Goal: Task Accomplishment & Management: Use online tool/utility

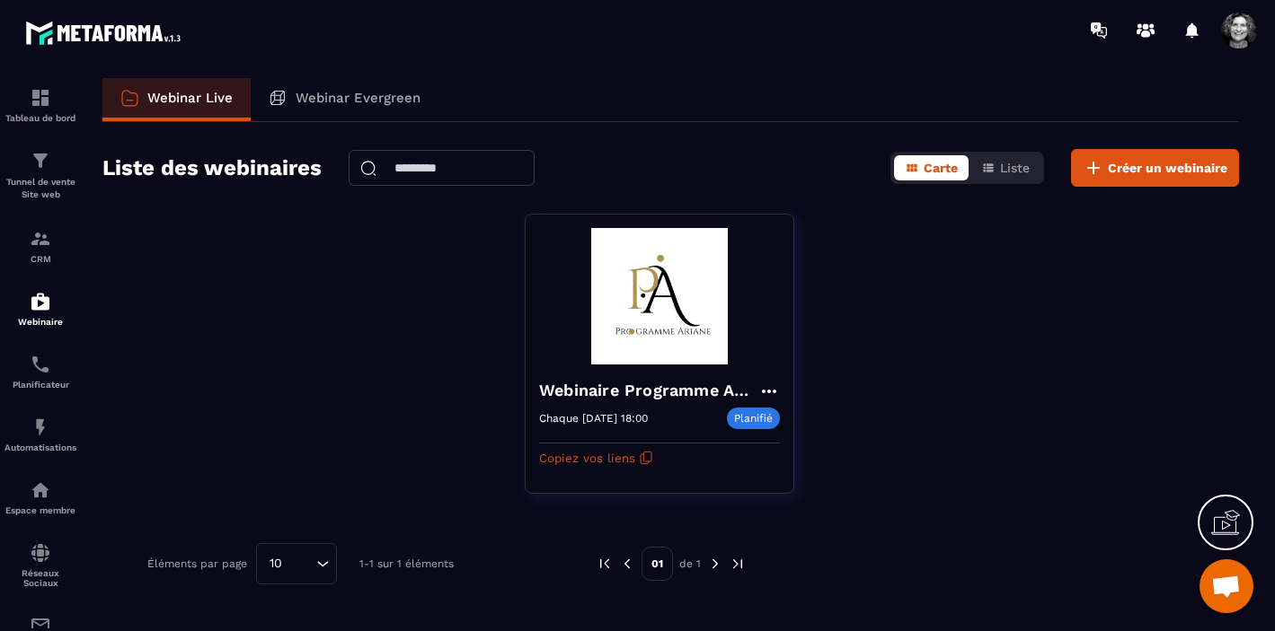
scroll to position [21889, 0]
click at [0, 0] on img at bounding box center [0, 0] width 0 height 0
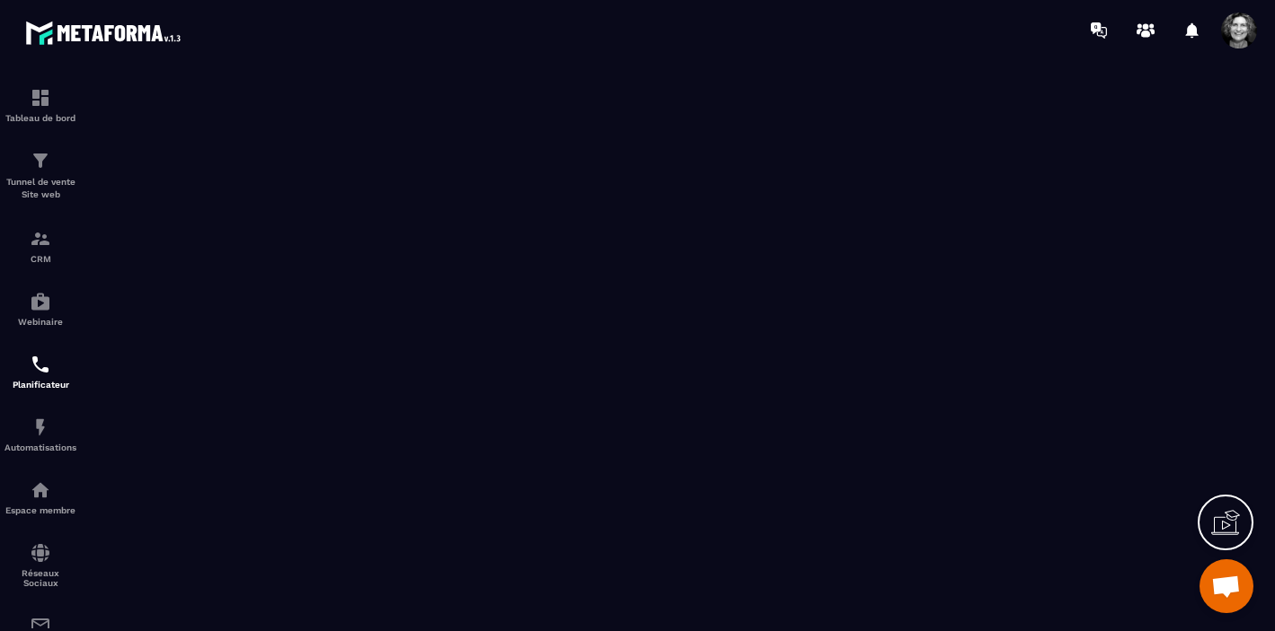
scroll to position [22229, 0]
click at [1104, 30] on icon at bounding box center [1098, 30] width 29 height 29
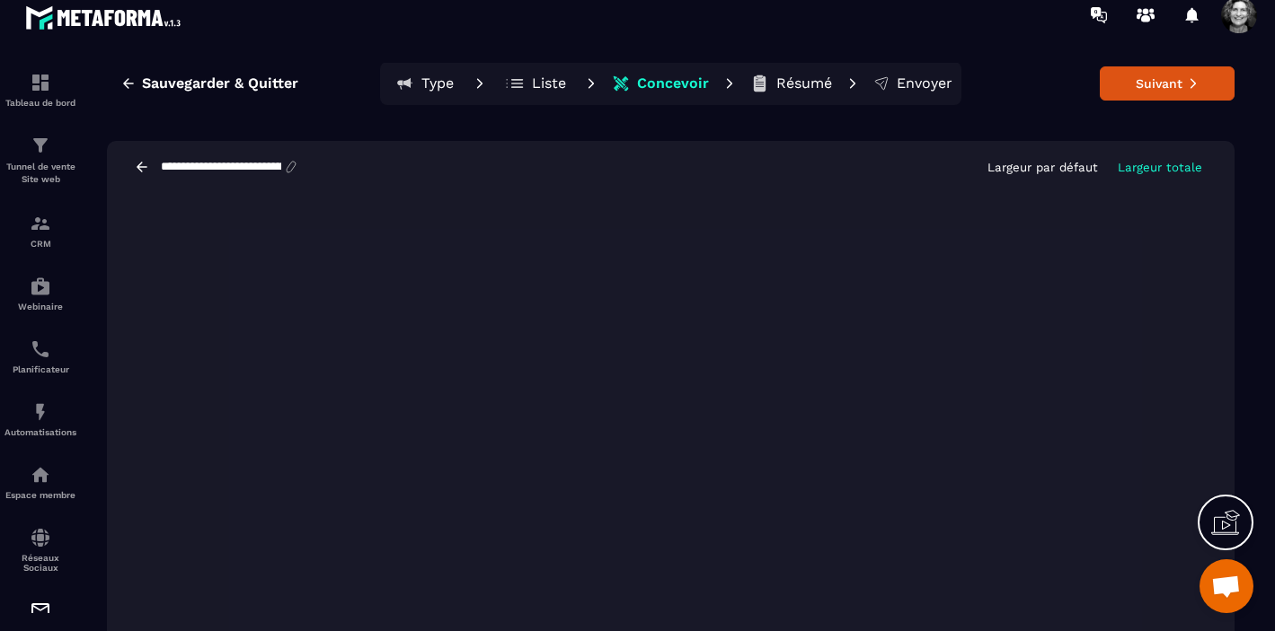
scroll to position [31, 0]
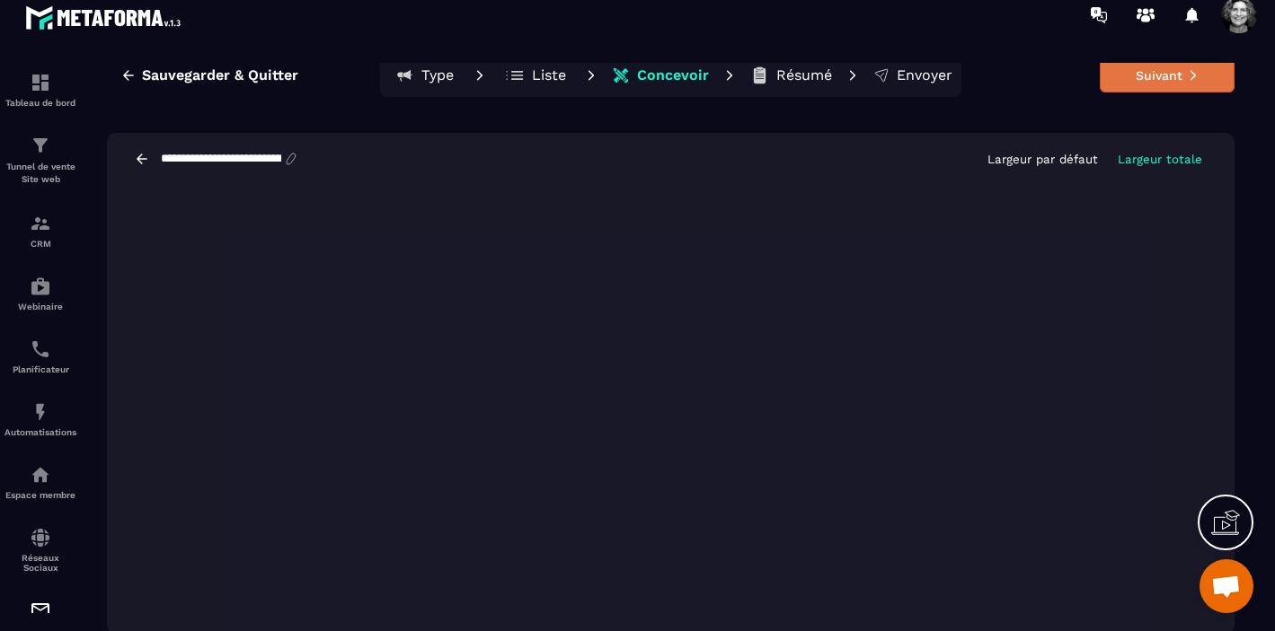
click at [1162, 79] on button "Suivant" at bounding box center [1166, 75] width 135 height 34
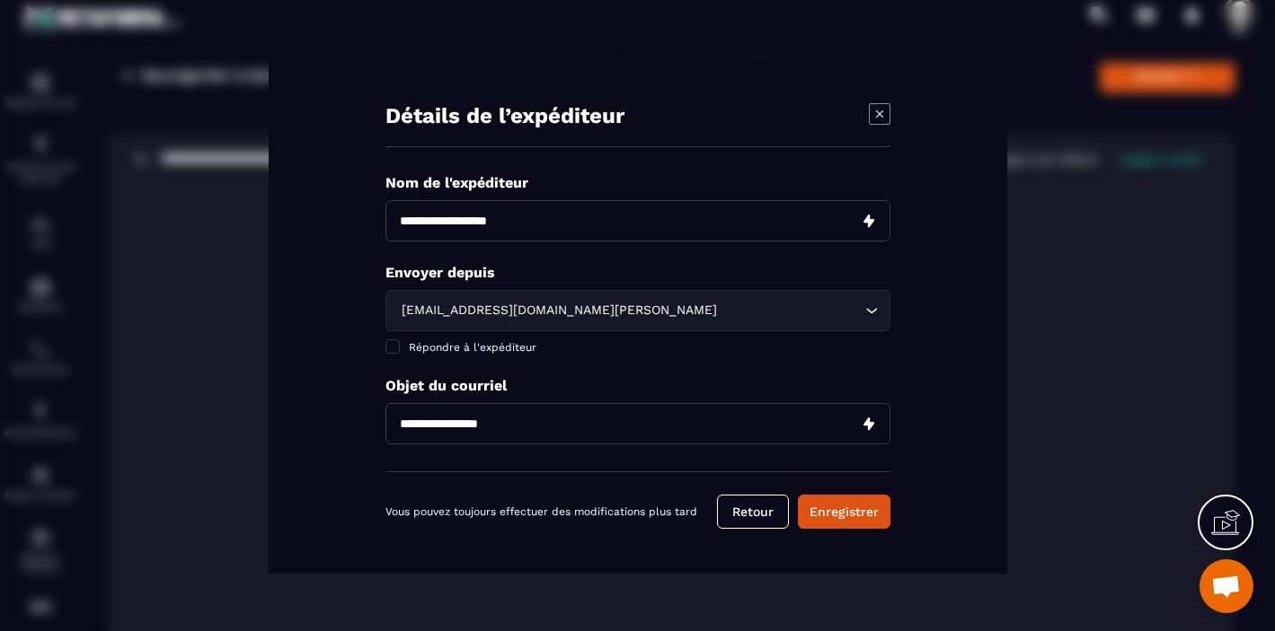
click at [532, 225] on input "Modal window" at bounding box center [637, 220] width 505 height 41
type input "**********"
click at [762, 511] on button "Retour" at bounding box center [753, 512] width 72 height 34
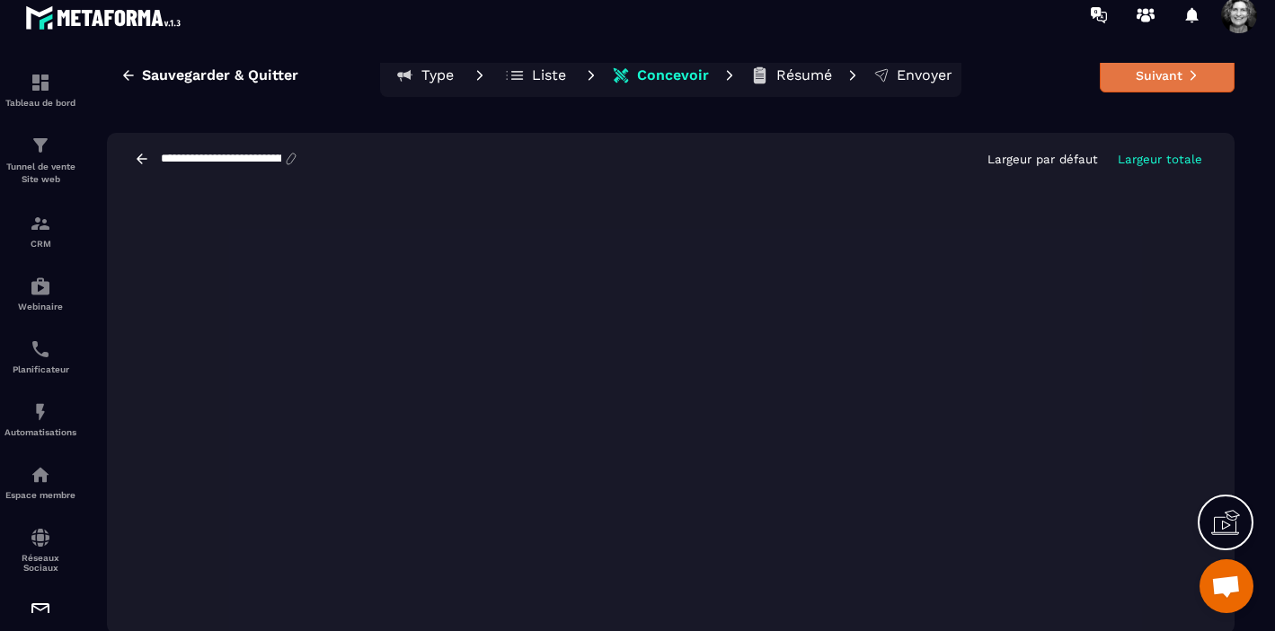
click at [1163, 84] on button "Suivant" at bounding box center [1166, 75] width 135 height 34
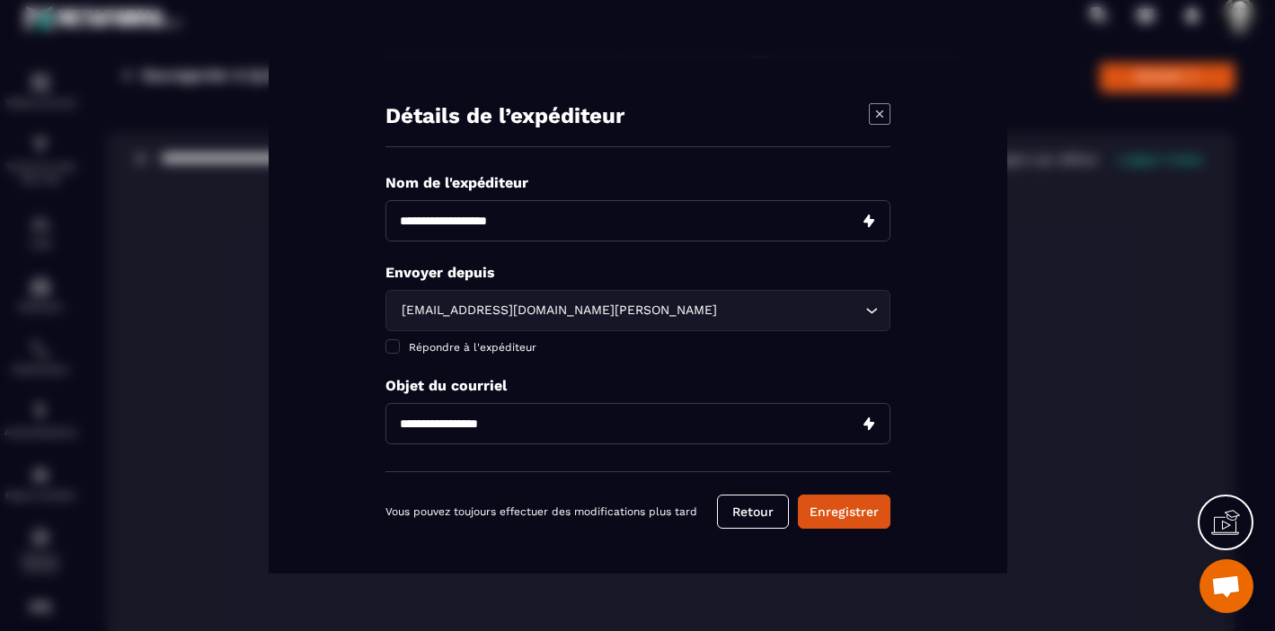
click at [458, 219] on input "Modal window" at bounding box center [637, 220] width 505 height 41
type input "**********"
drag, startPoint x: 527, startPoint y: 428, endPoint x: 459, endPoint y: 425, distance: 68.3
click at [459, 425] on input "Modal window" at bounding box center [637, 423] width 505 height 41
type input "**********"
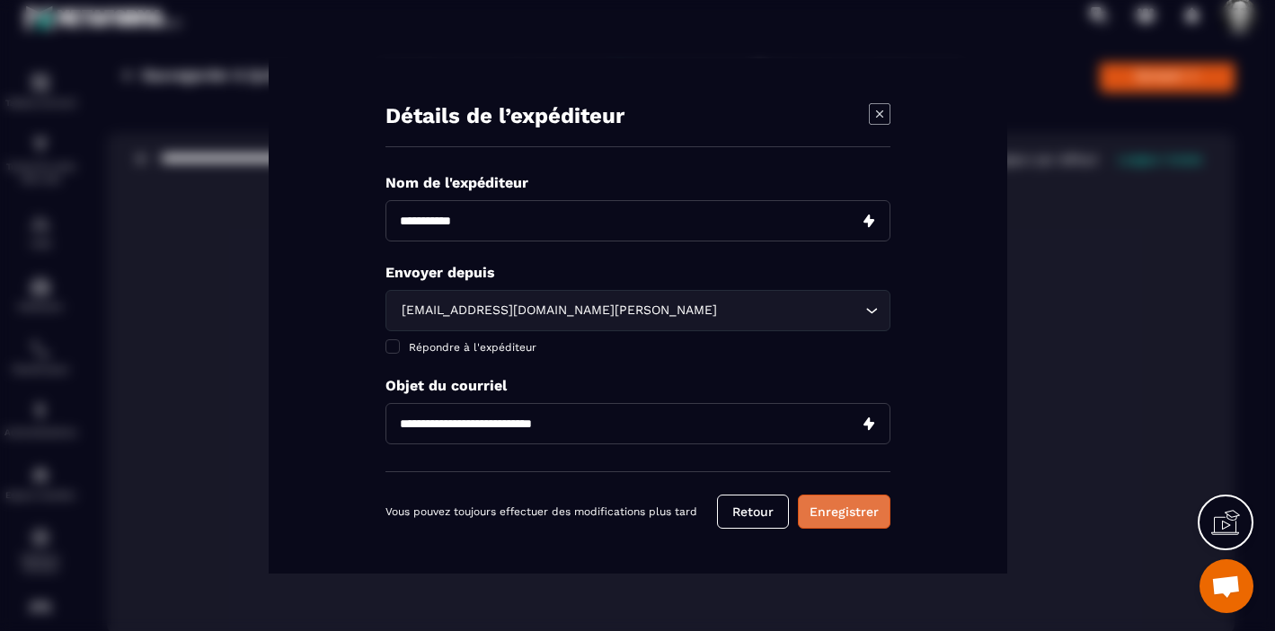
click at [855, 516] on button "Enregistrer" at bounding box center [844, 512] width 93 height 34
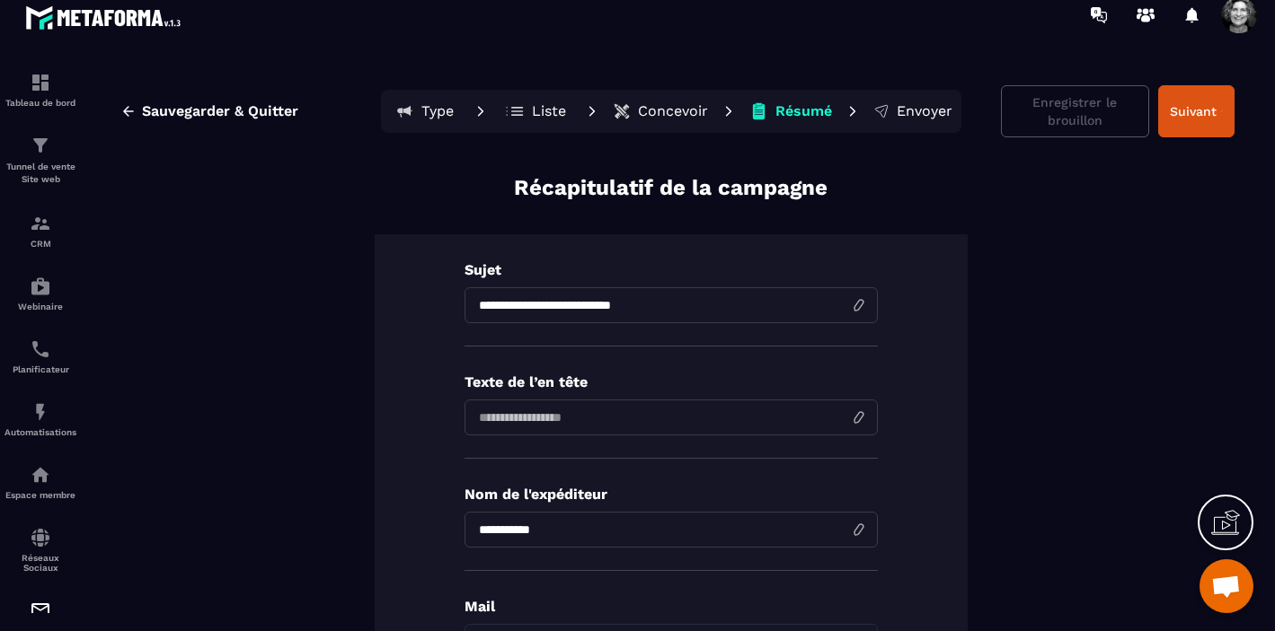
click at [675, 108] on p "Concevoir" at bounding box center [673, 111] width 70 height 18
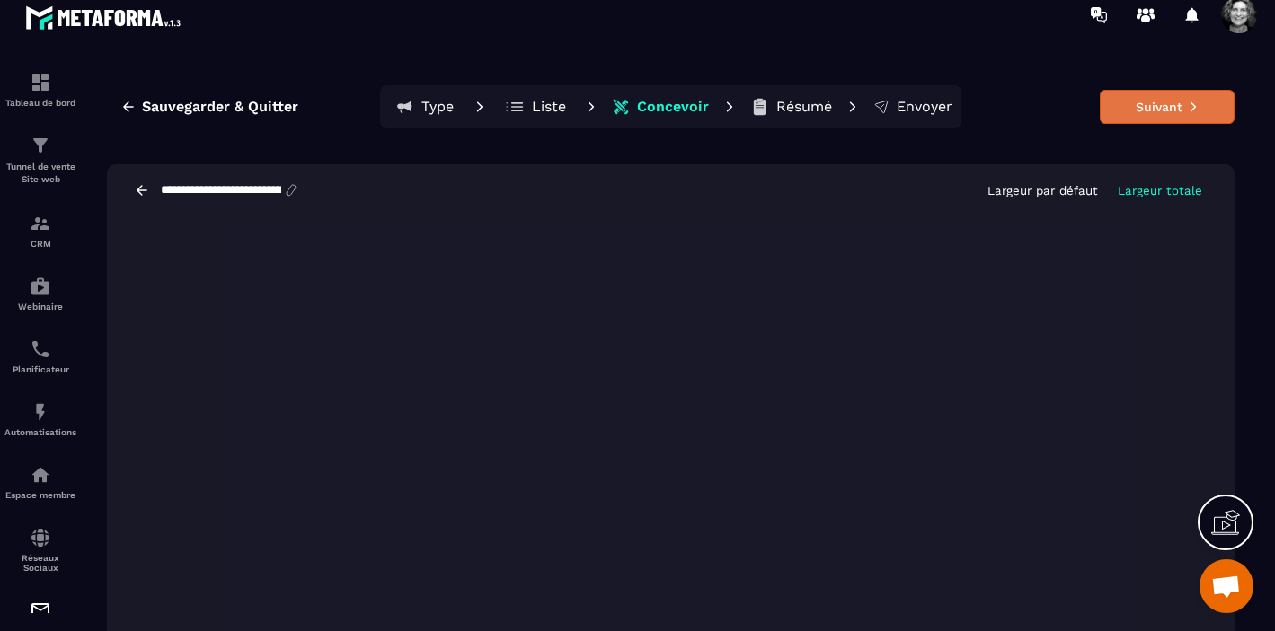
click at [1160, 103] on button "Suivant" at bounding box center [1166, 107] width 135 height 34
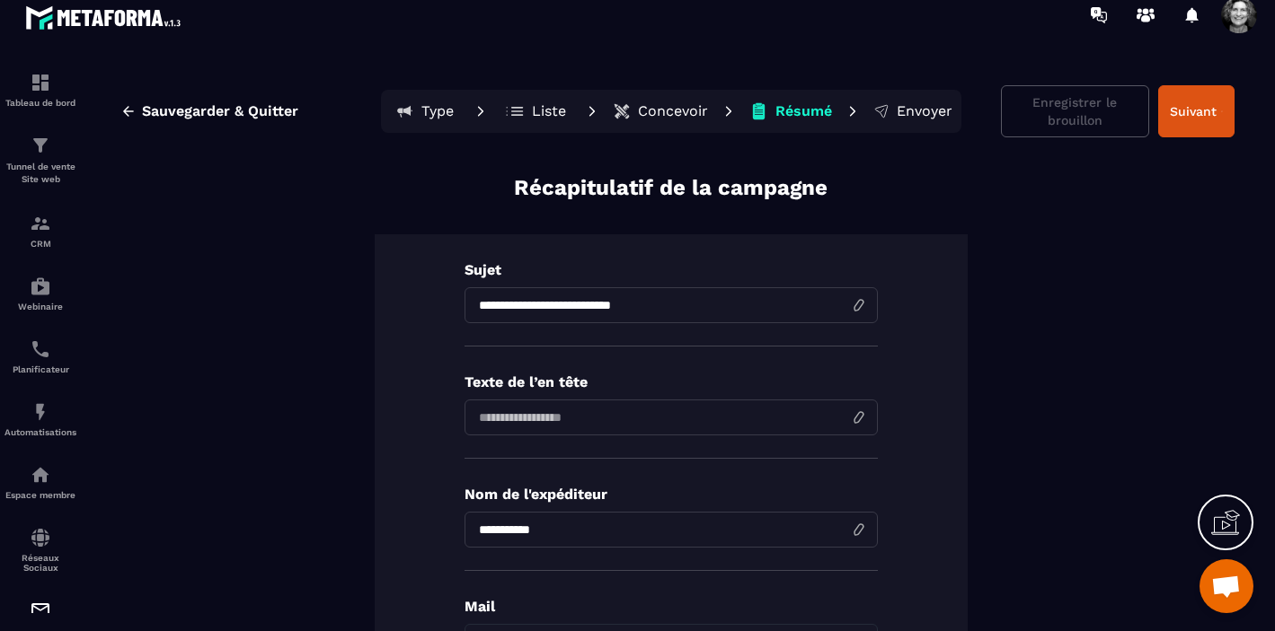
drag, startPoint x: 658, startPoint y: 307, endPoint x: 463, endPoint y: 306, distance: 195.8
click at [463, 306] on div "**********" at bounding box center [671, 518] width 593 height 568
click at [486, 424] on input at bounding box center [670, 418] width 413 height 36
paste input "**********"
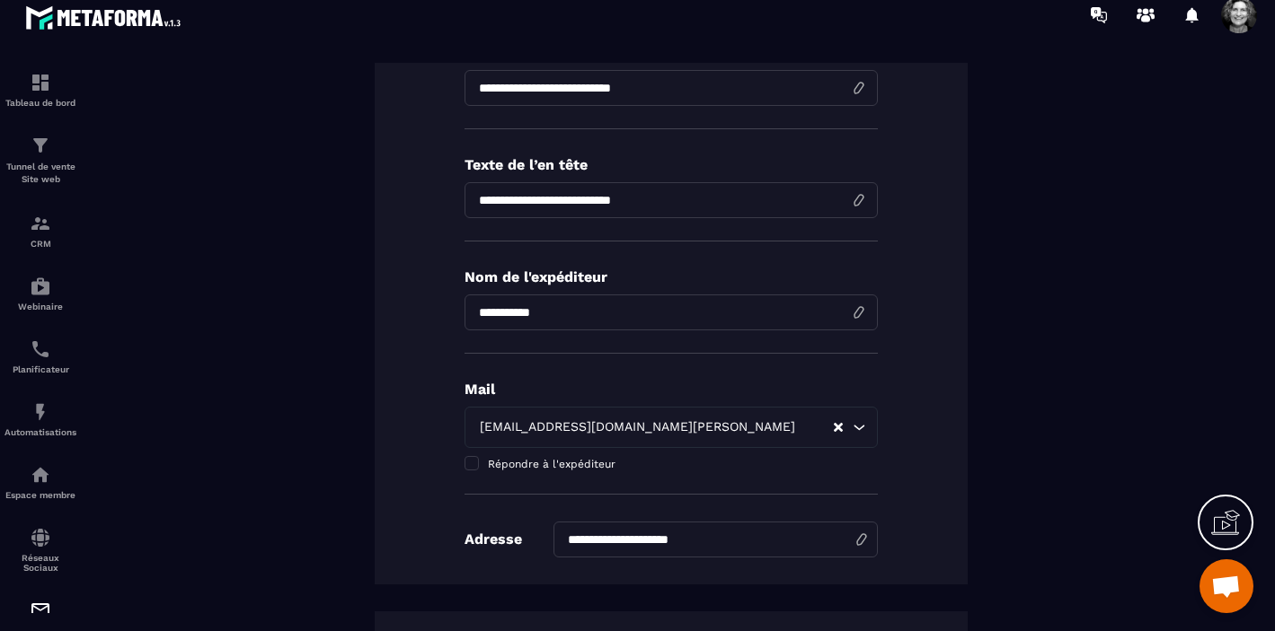
scroll to position [220, 0]
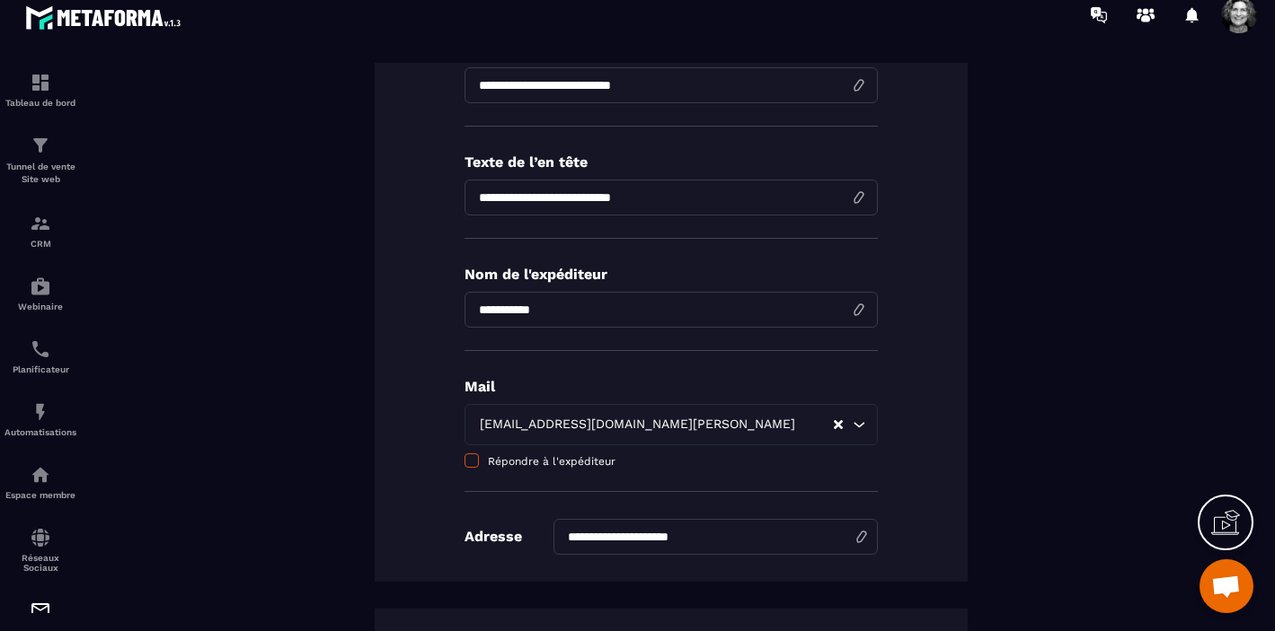
type input "**********"
click at [470, 465] on span at bounding box center [471, 461] width 14 height 14
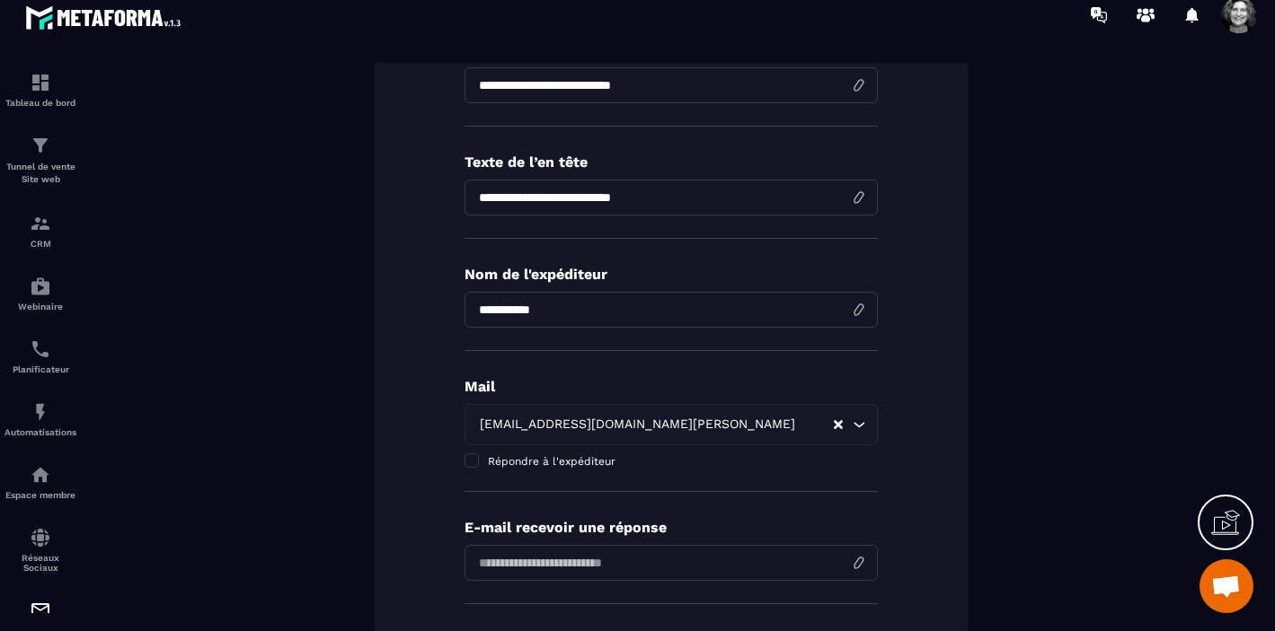
click at [545, 565] on input "email" at bounding box center [670, 563] width 413 height 36
type input "**********"
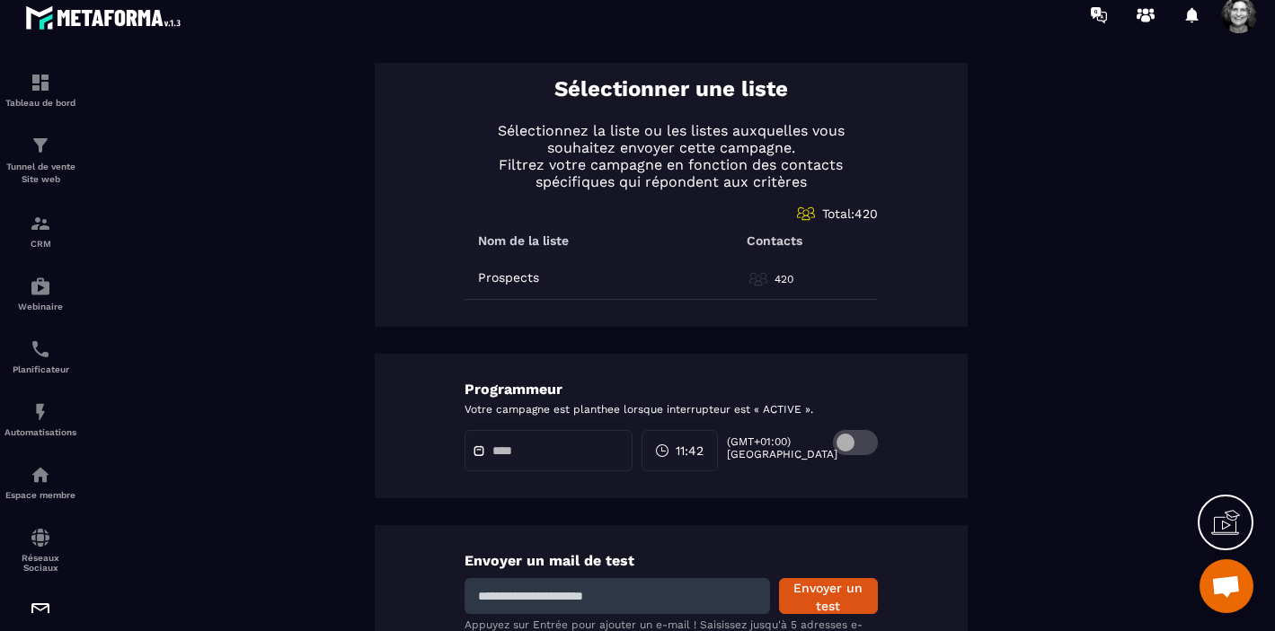
scroll to position [908, 0]
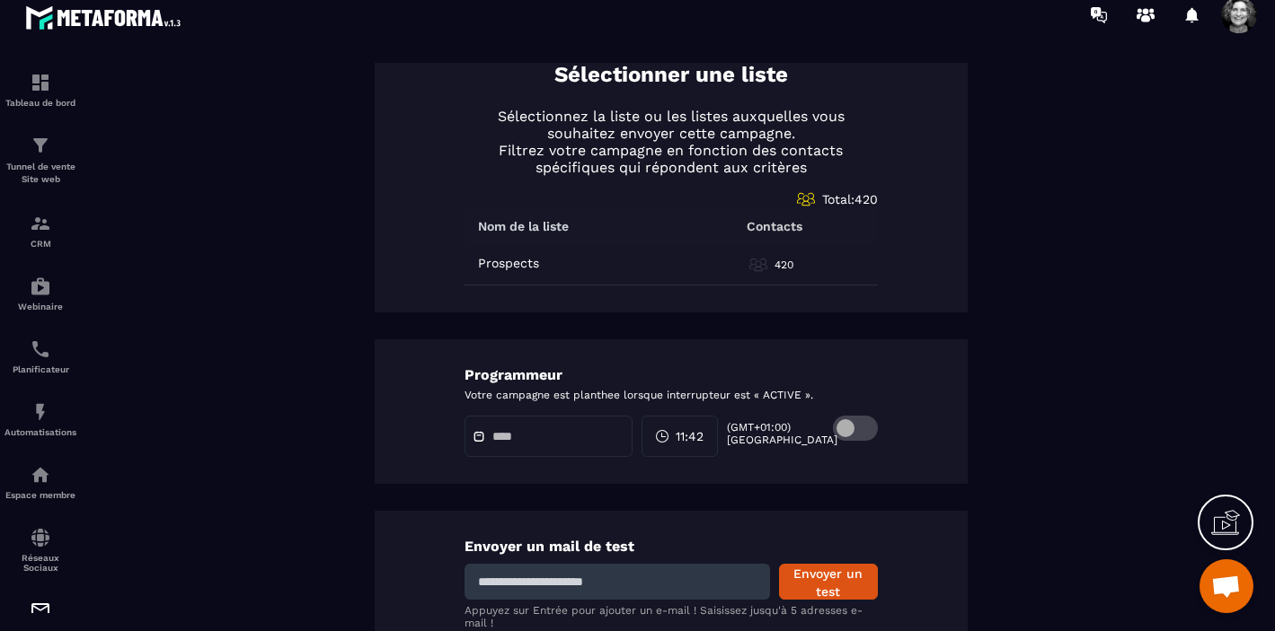
click at [872, 430] on span at bounding box center [855, 428] width 45 height 25
click at [508, 433] on input "text" at bounding box center [555, 436] width 126 height 13
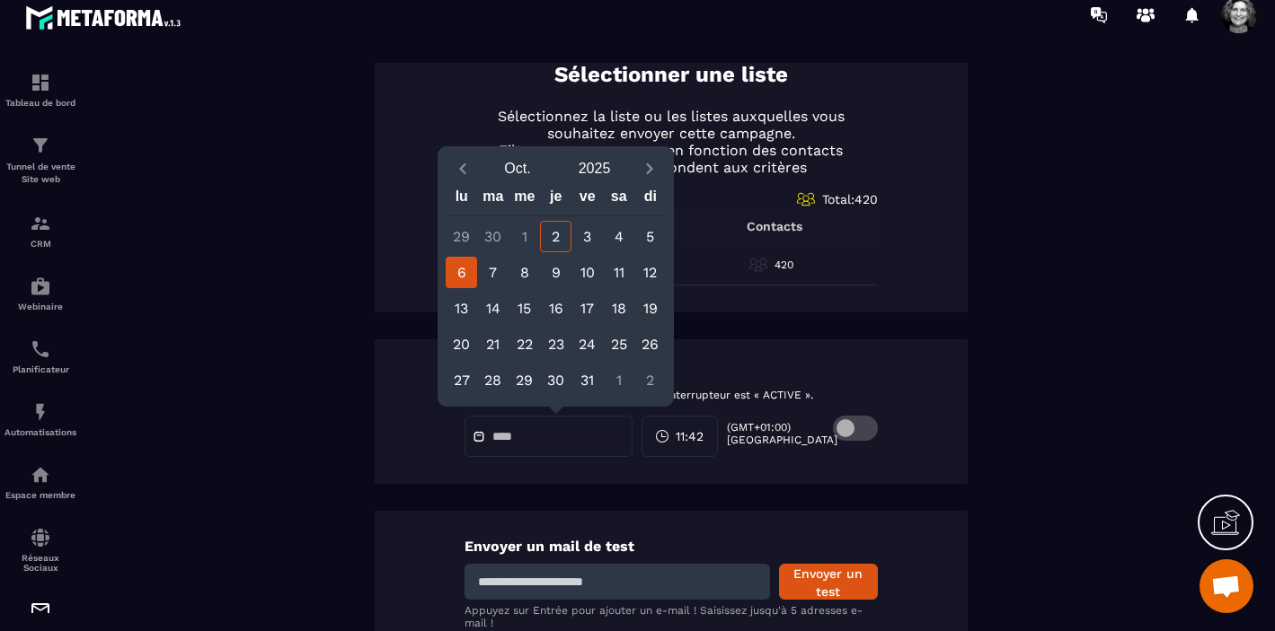
click at [460, 266] on div "6" at bounding box center [461, 272] width 31 height 31
type input "**********"
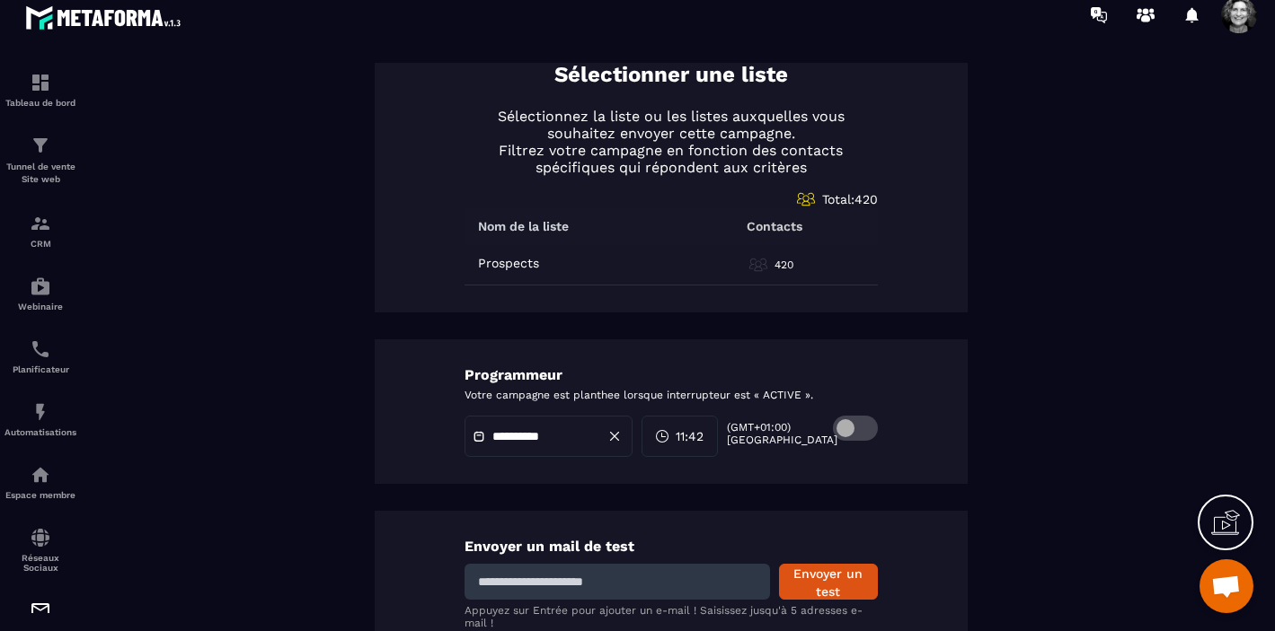
click at [698, 434] on span "11:42" at bounding box center [689, 437] width 28 height 18
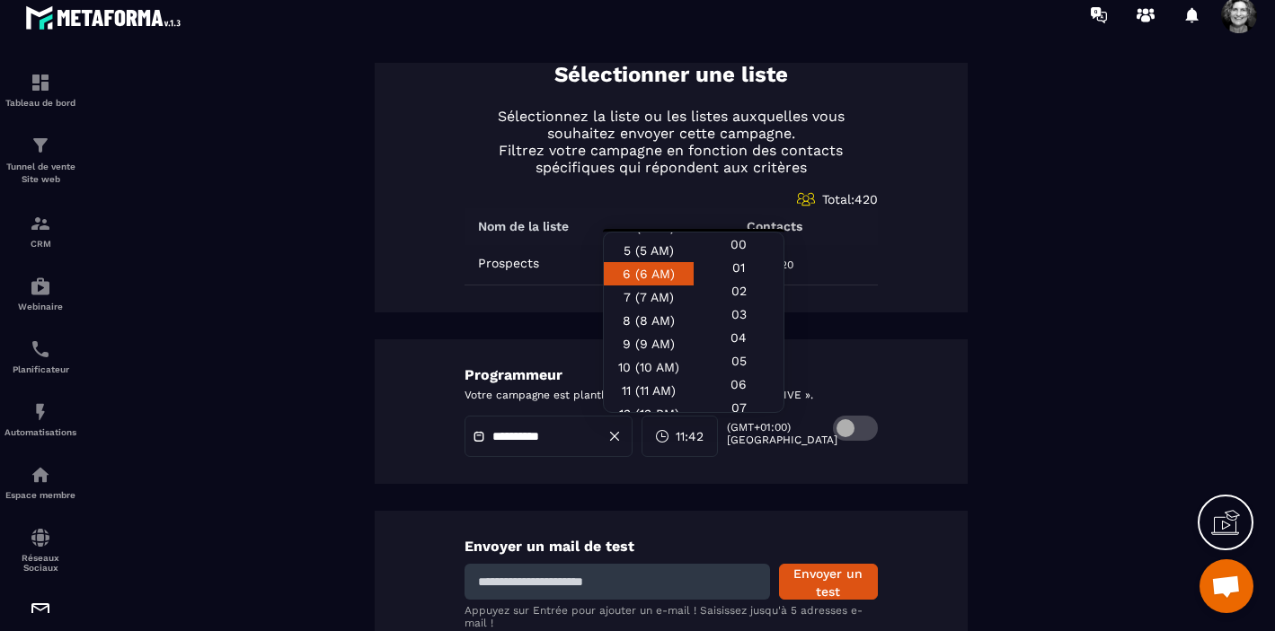
scroll to position [113, 0]
click at [655, 364] on div "10 (10 AM)" at bounding box center [649, 364] width 90 height 23
click at [743, 246] on div "00" at bounding box center [738, 244] width 90 height 23
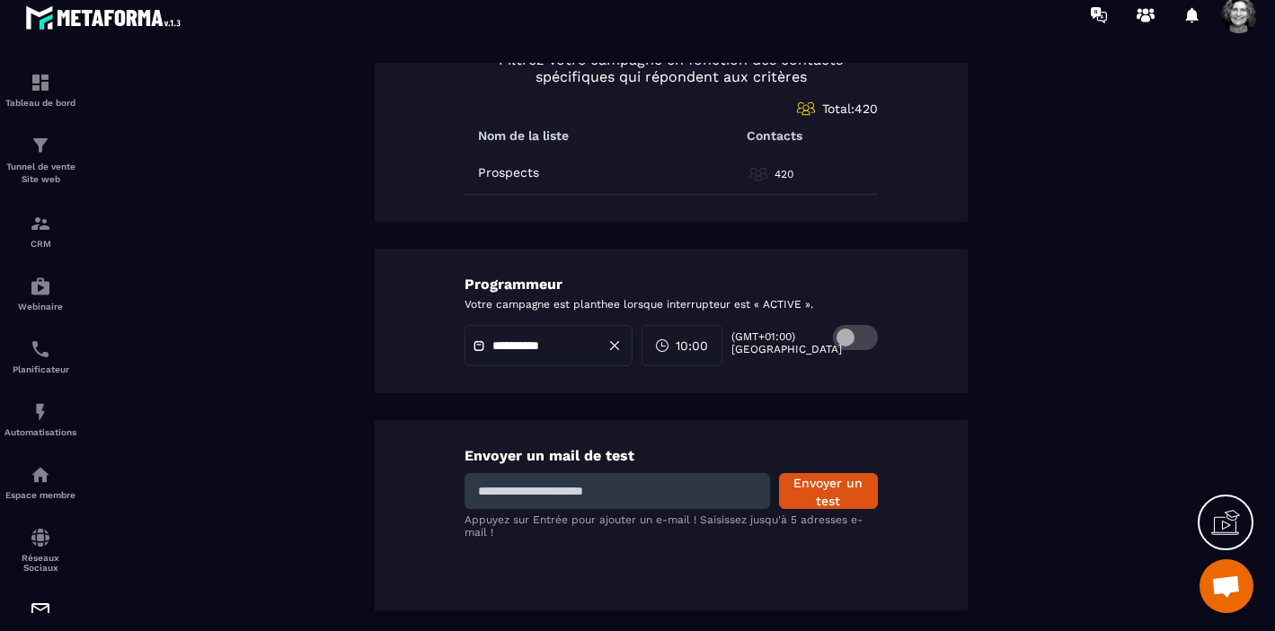
scroll to position [1000, 0]
click at [607, 490] on input at bounding box center [616, 490] width 305 height 36
type input "**********"
click at [830, 490] on button "Envoyer un test" at bounding box center [828, 490] width 99 height 36
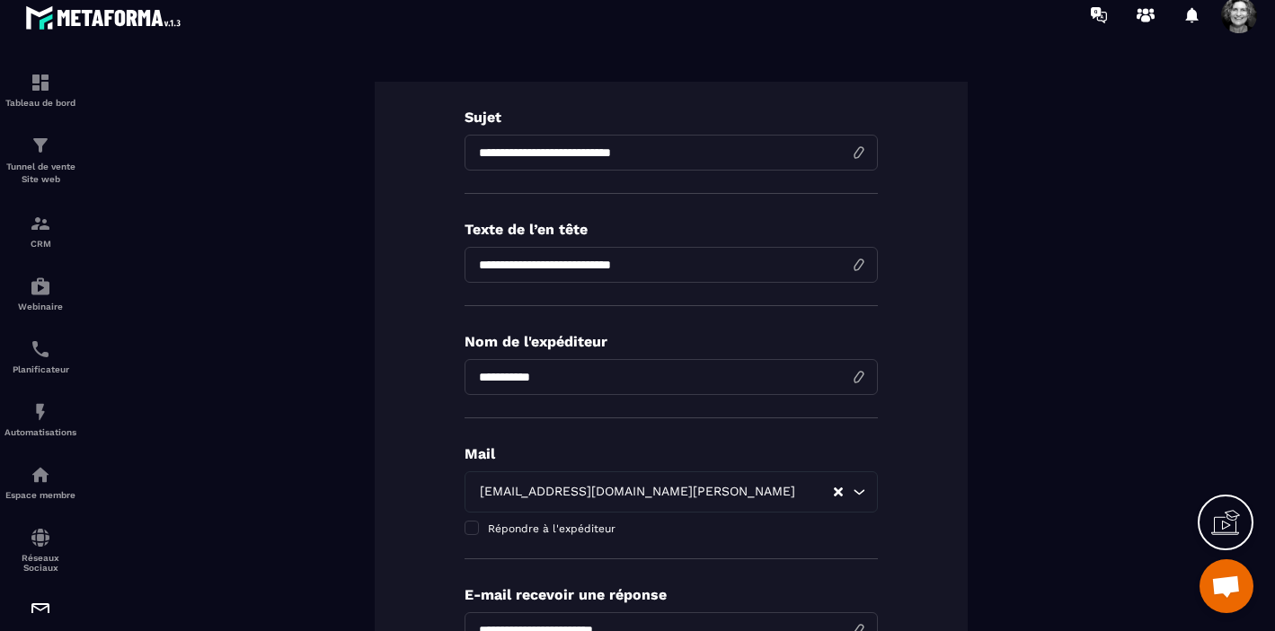
scroll to position [0, 0]
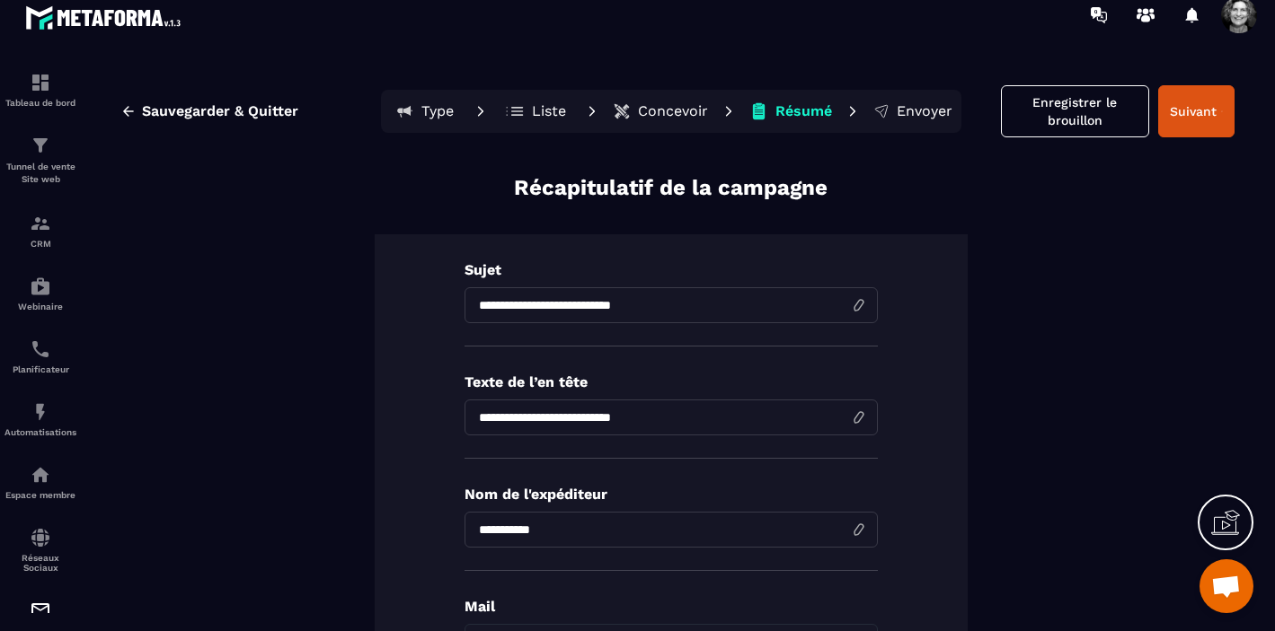
click at [658, 109] on p "Concevoir" at bounding box center [673, 111] width 70 height 18
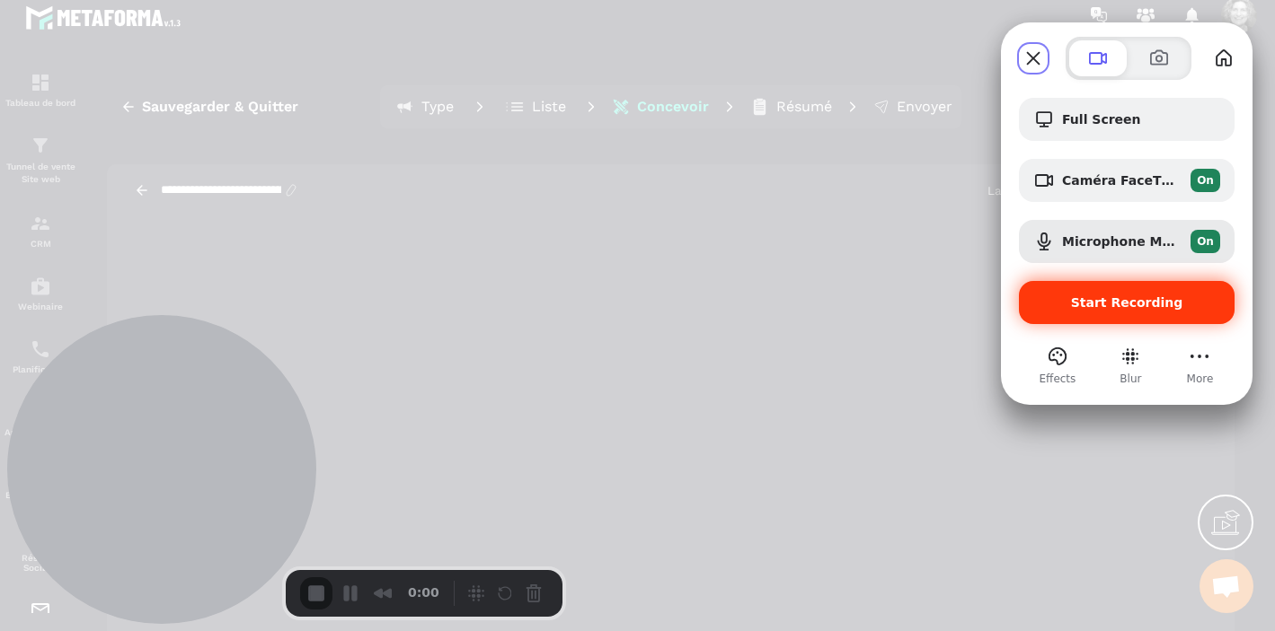
click at [1122, 305] on span "Start Recording" at bounding box center [1127, 303] width 112 height 14
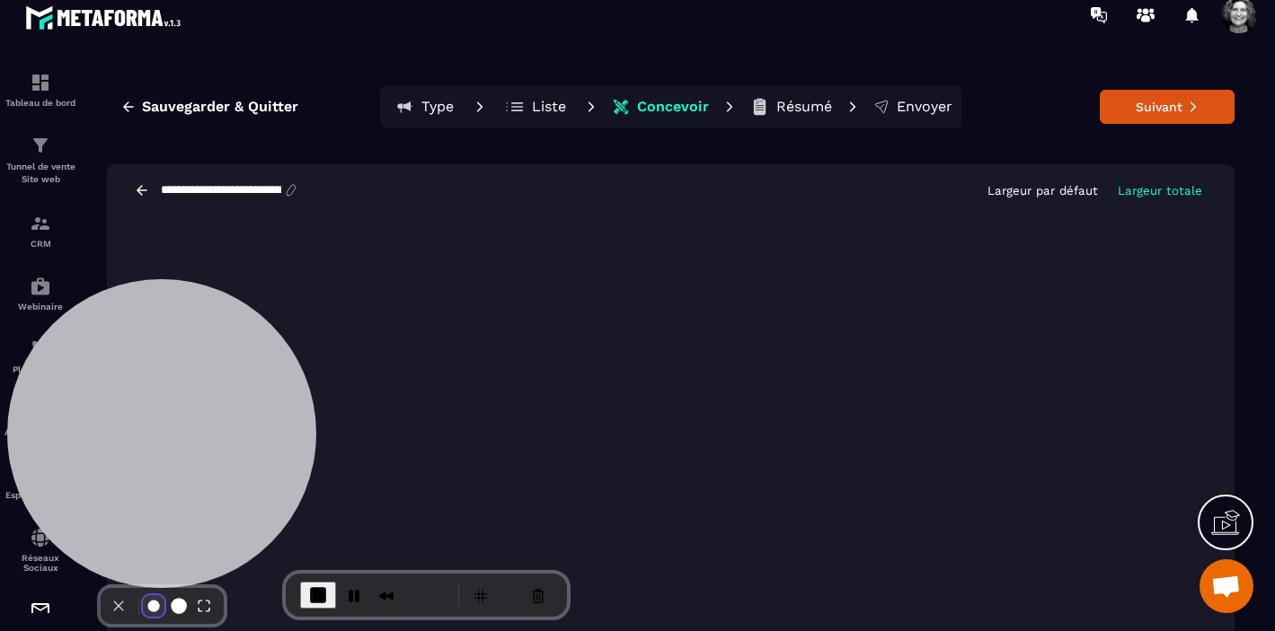
click at [155, 596] on button "Resize small" at bounding box center [154, 607] width 22 height 22
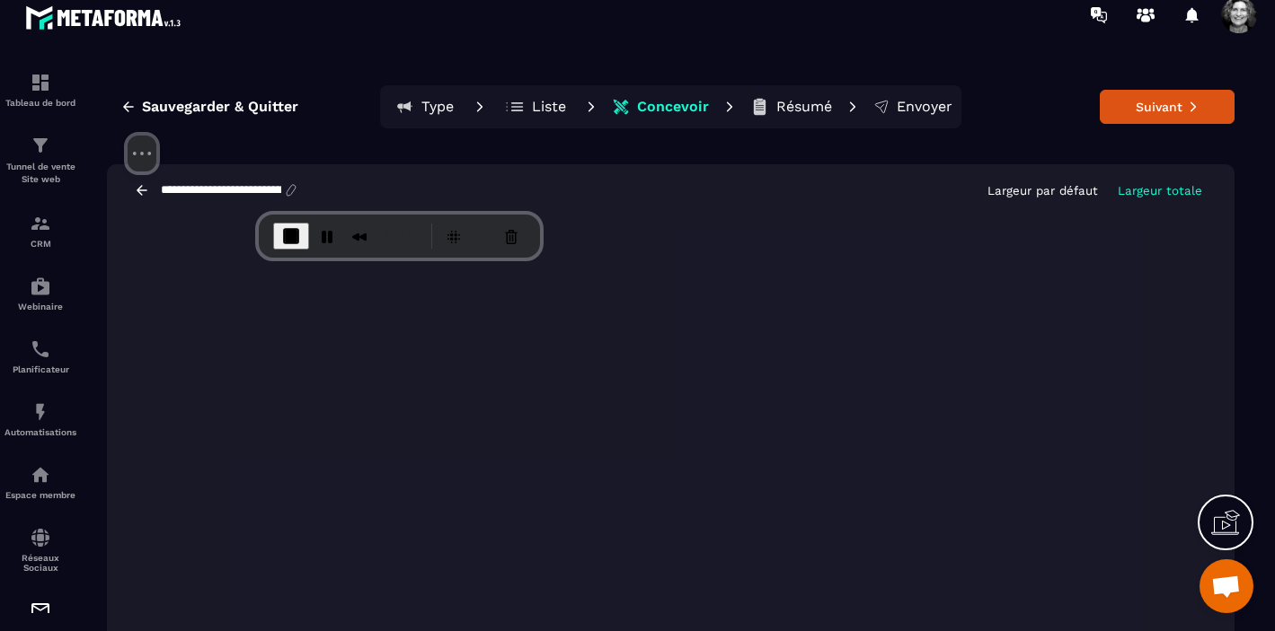
drag, startPoint x: 138, startPoint y: 505, endPoint x: 117, endPoint y: 30, distance: 475.7
click at [117, 30] on div at bounding box center [141, 66] width 269 height 138
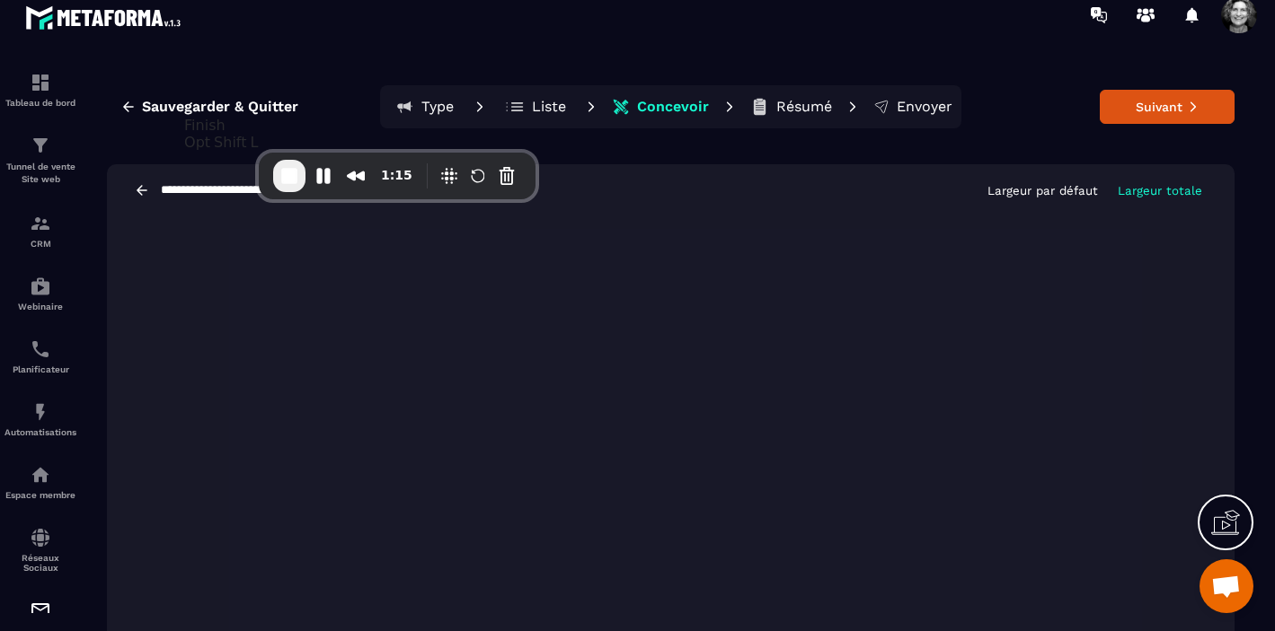
click at [278, 178] on span "End Recording" at bounding box center [289, 176] width 22 height 22
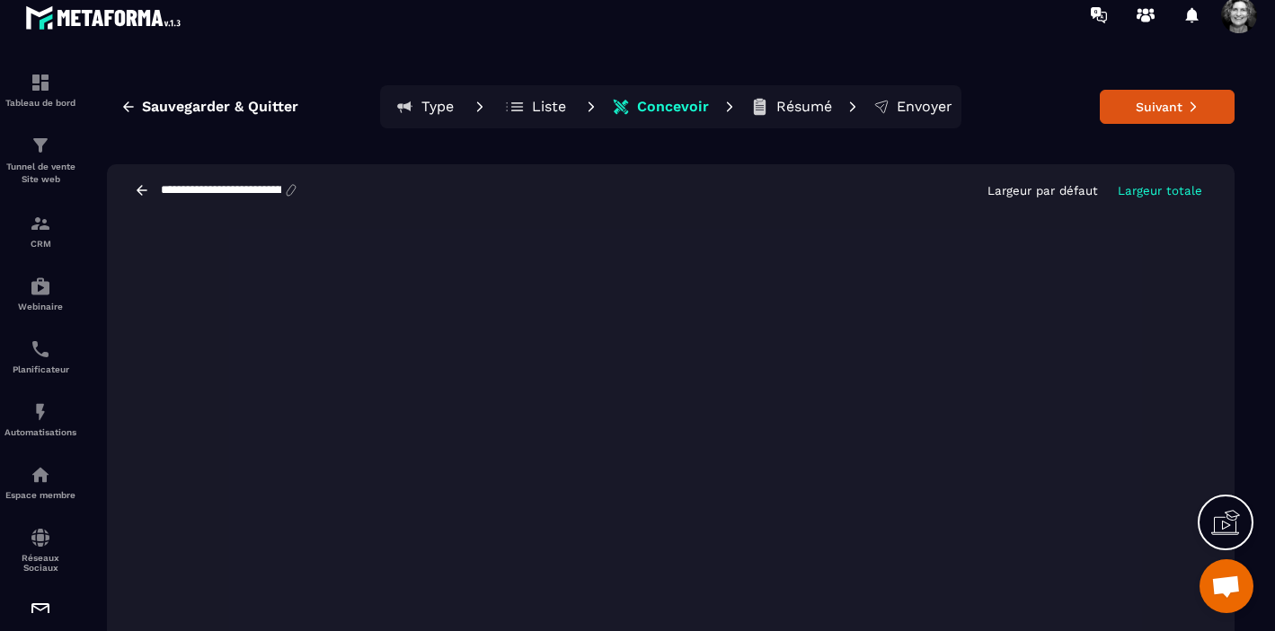
click at [1222, 583] on span "Ouvrir le chat" at bounding box center [1226, 588] width 30 height 25
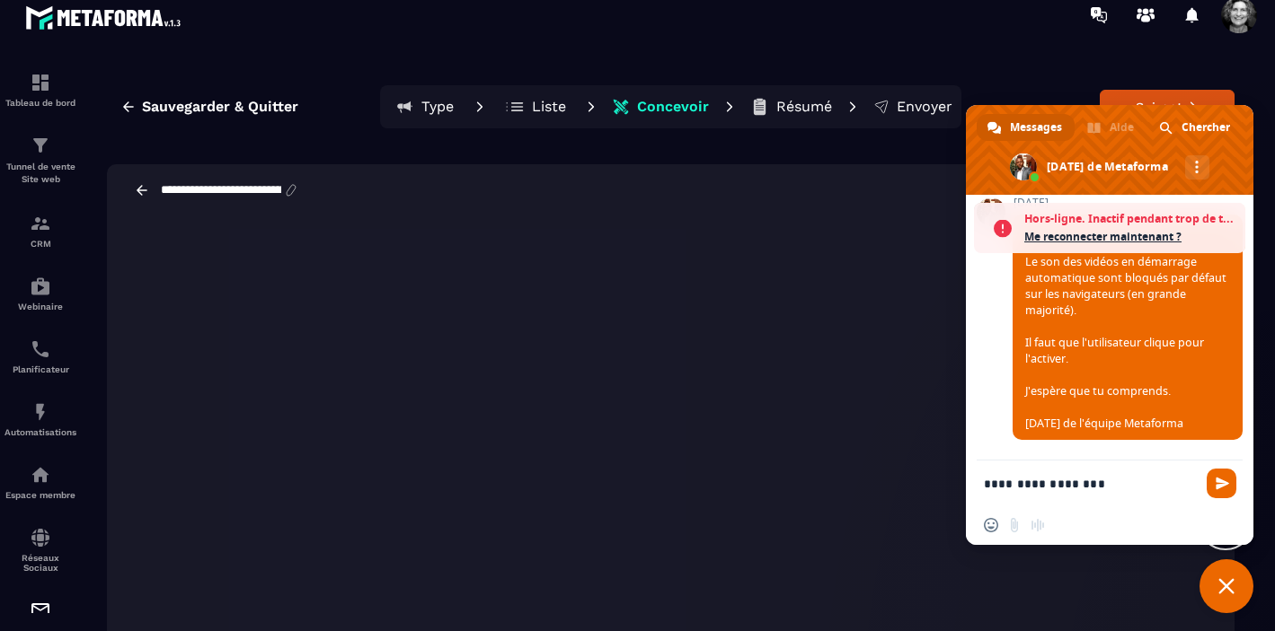
scroll to position [21889, 0]
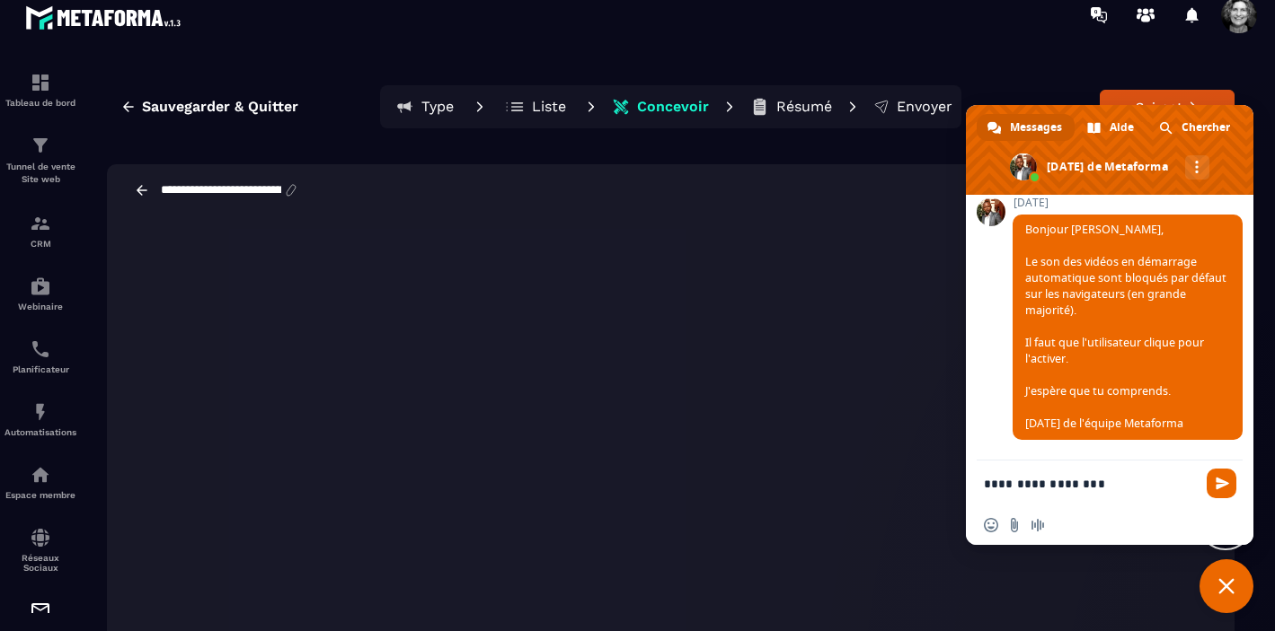
paste textarea "**********"
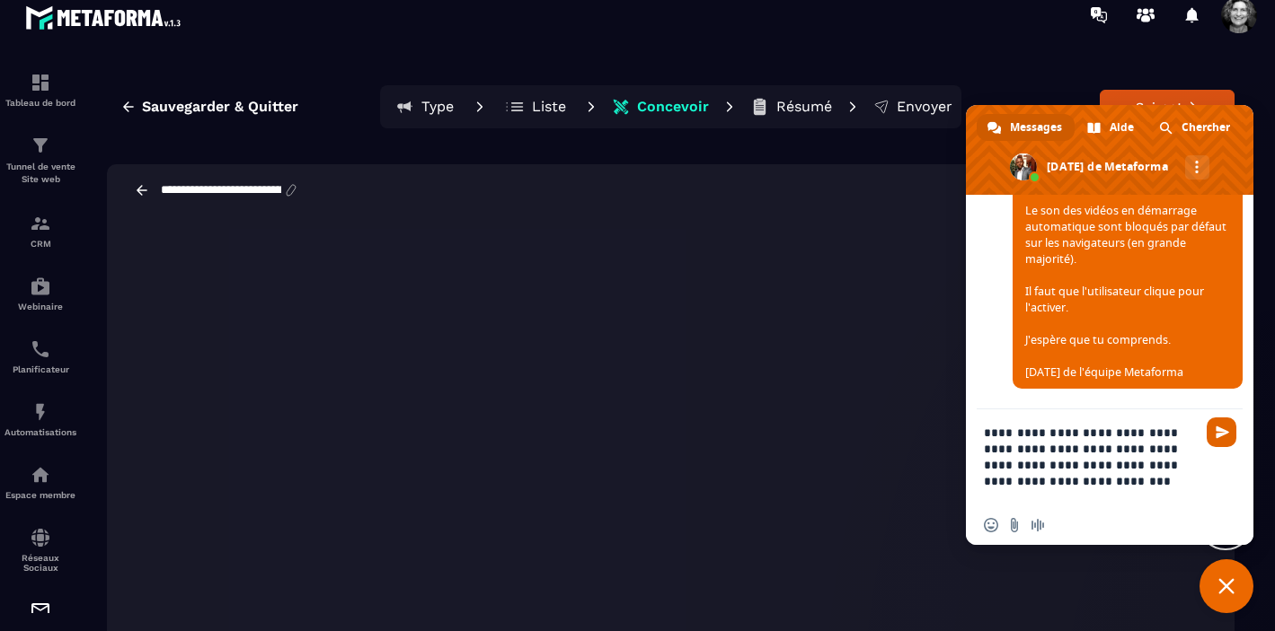
type textarea "**********"
click at [1235, 438] on span "Envoyer" at bounding box center [1221, 433] width 30 height 30
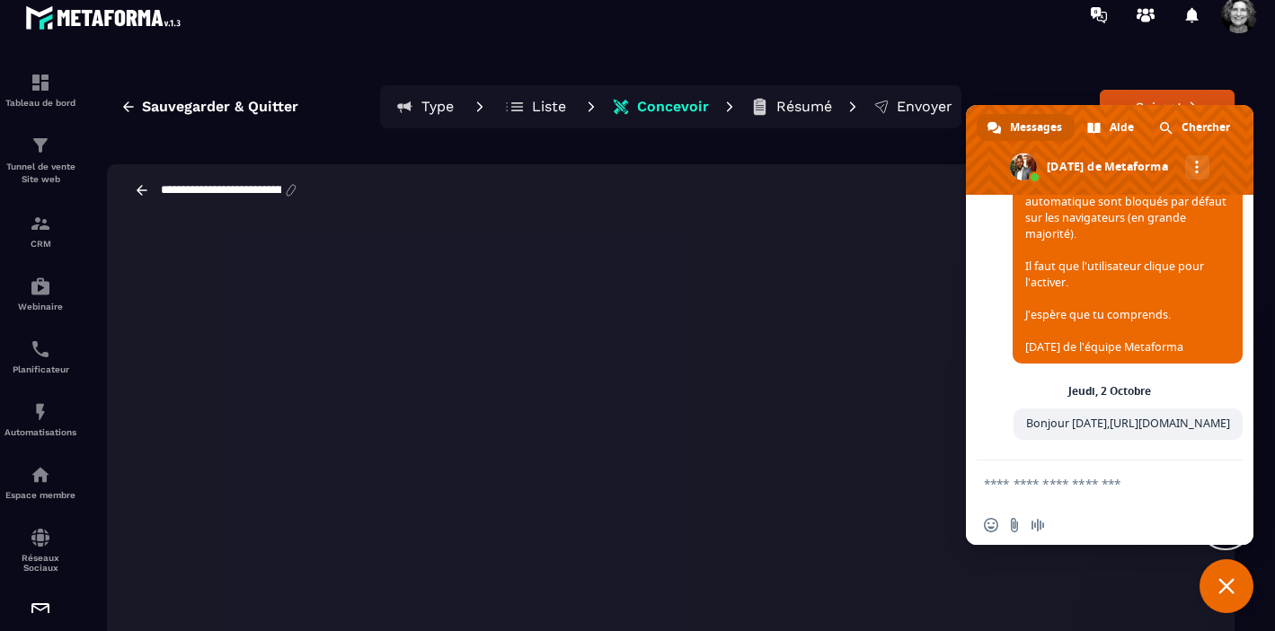
scroll to position [22017, 0]
click at [1232, 585] on span "Fermer le chat" at bounding box center [1226, 586] width 16 height 16
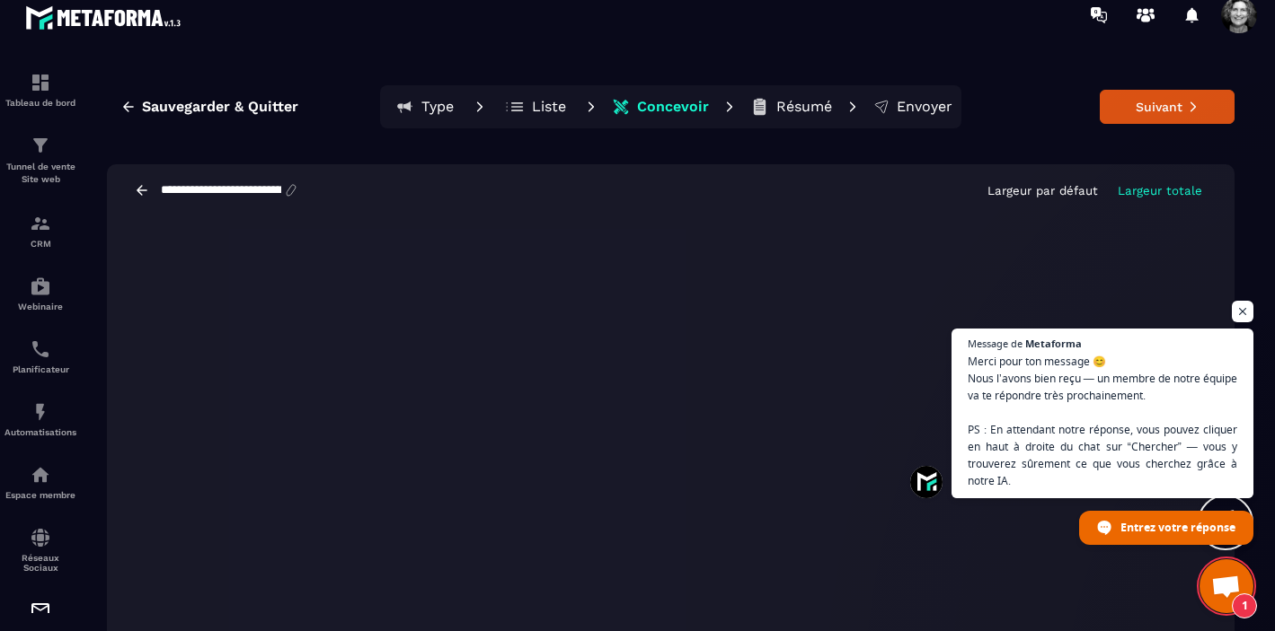
scroll to position [22037, 0]
click at [1246, 308] on span "Ouvrir le chat" at bounding box center [1242, 312] width 22 height 22
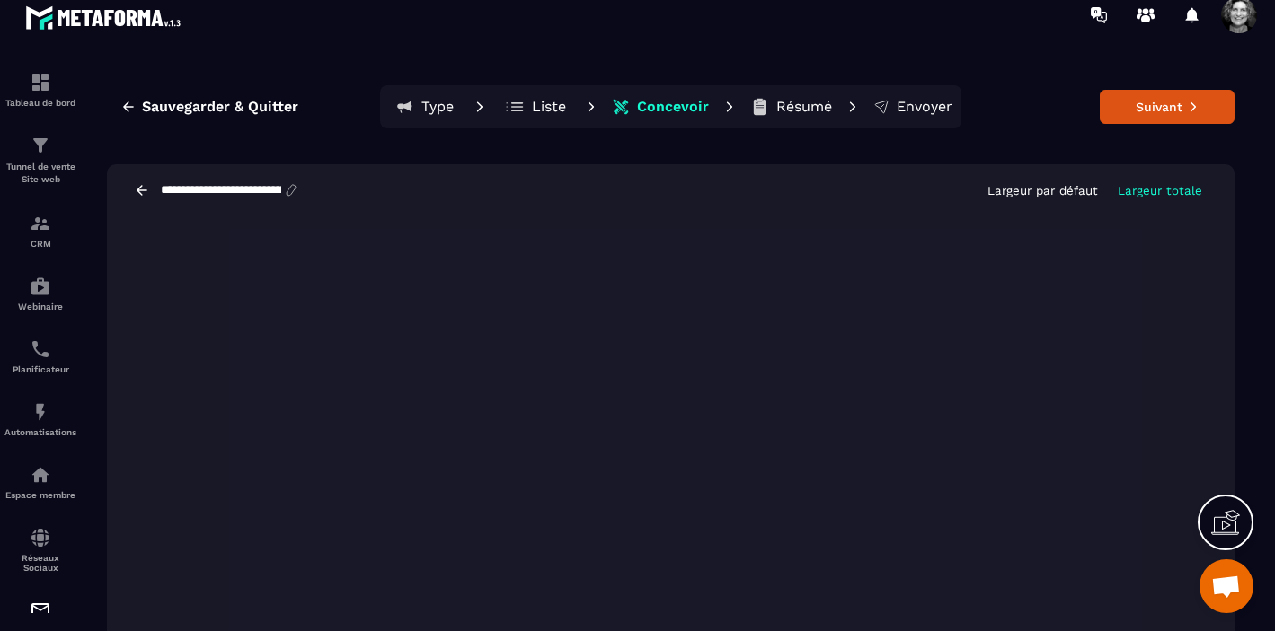
scroll to position [22229, 0]
click at [1170, 115] on button "Suivant" at bounding box center [1166, 107] width 135 height 34
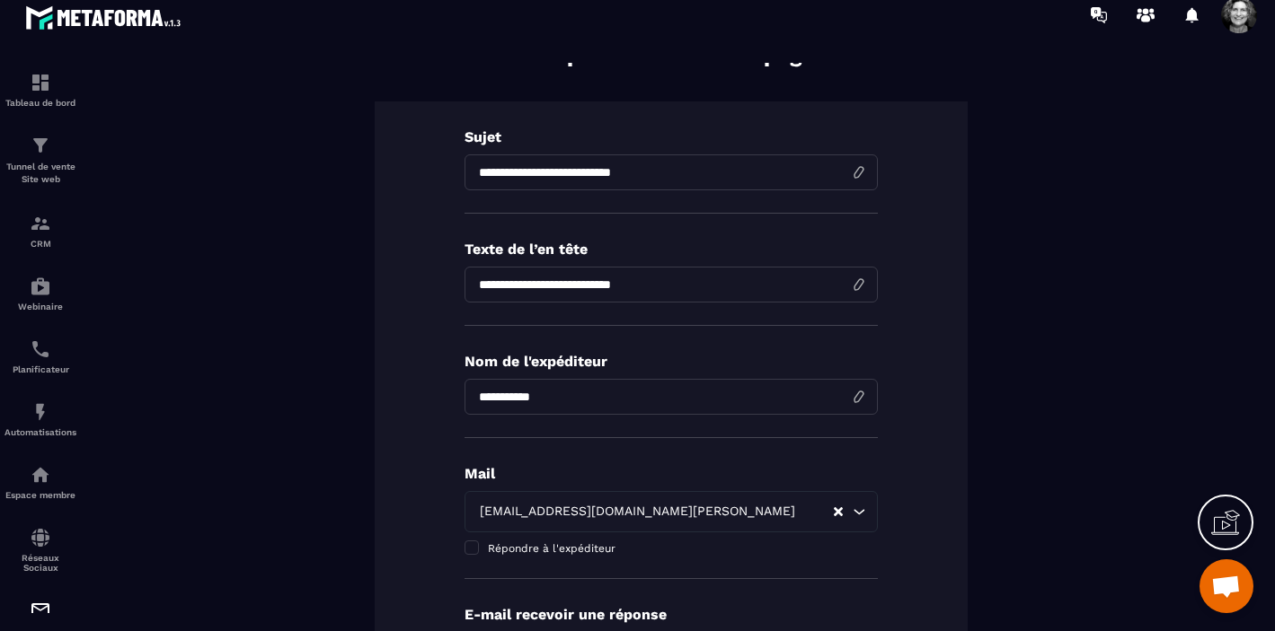
scroll to position [0, 0]
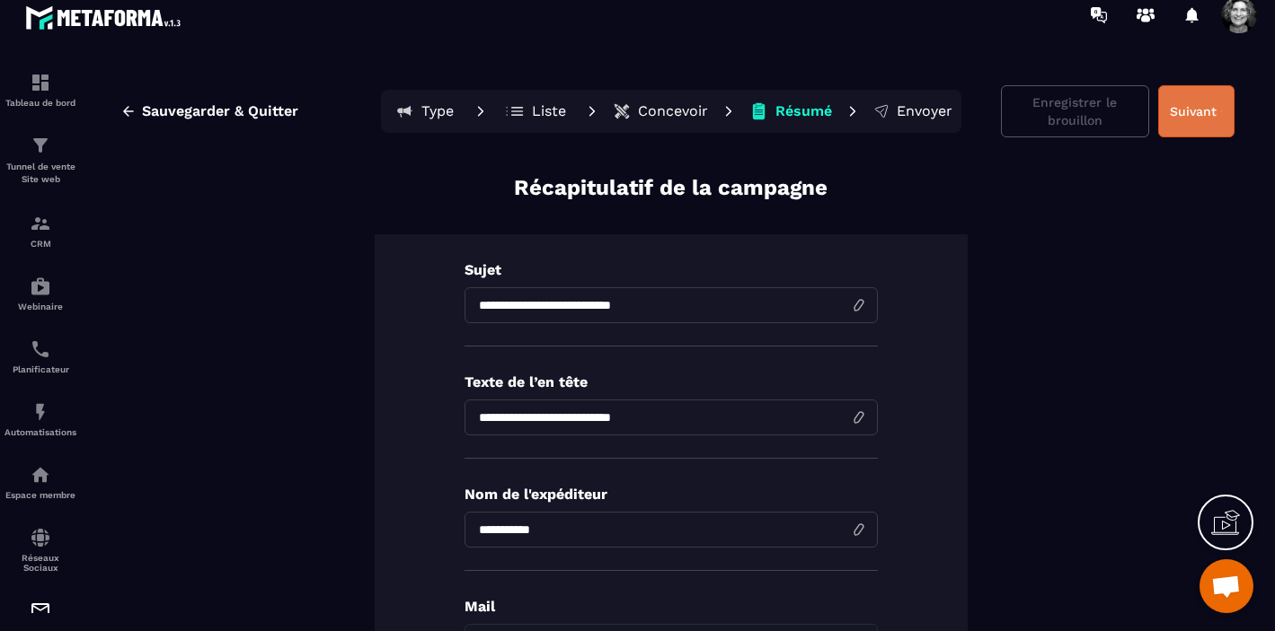
click at [1207, 109] on button "Suivant" at bounding box center [1196, 111] width 76 height 52
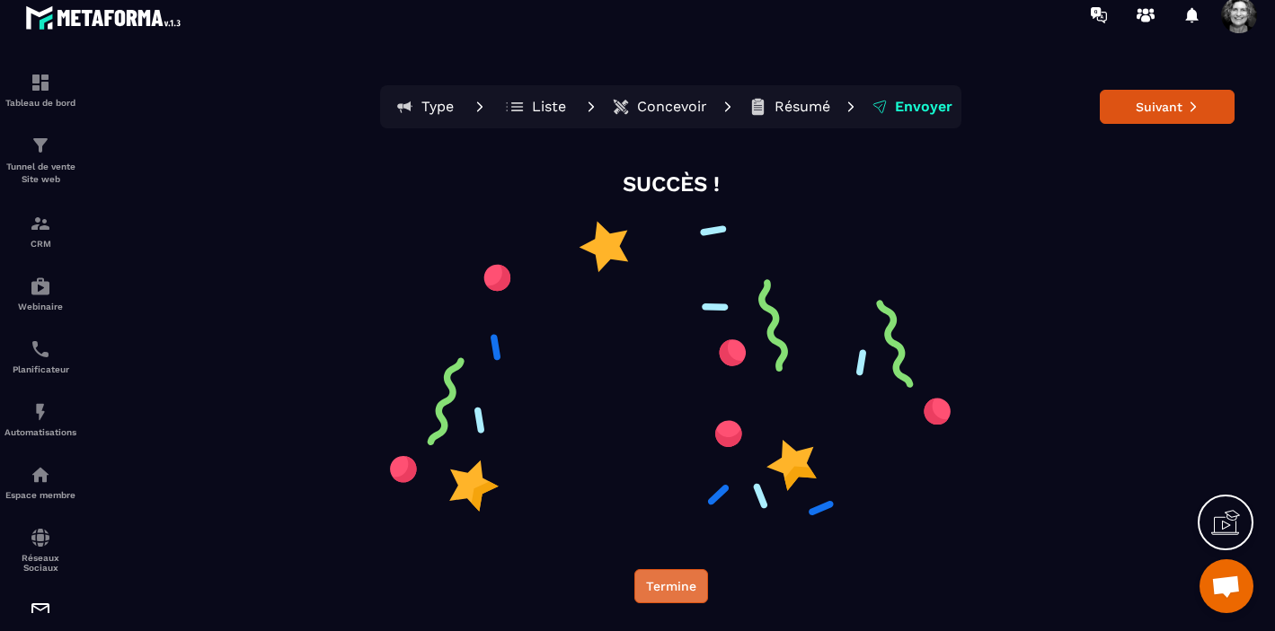
click at [680, 586] on button "Termine" at bounding box center [671, 586] width 74 height 34
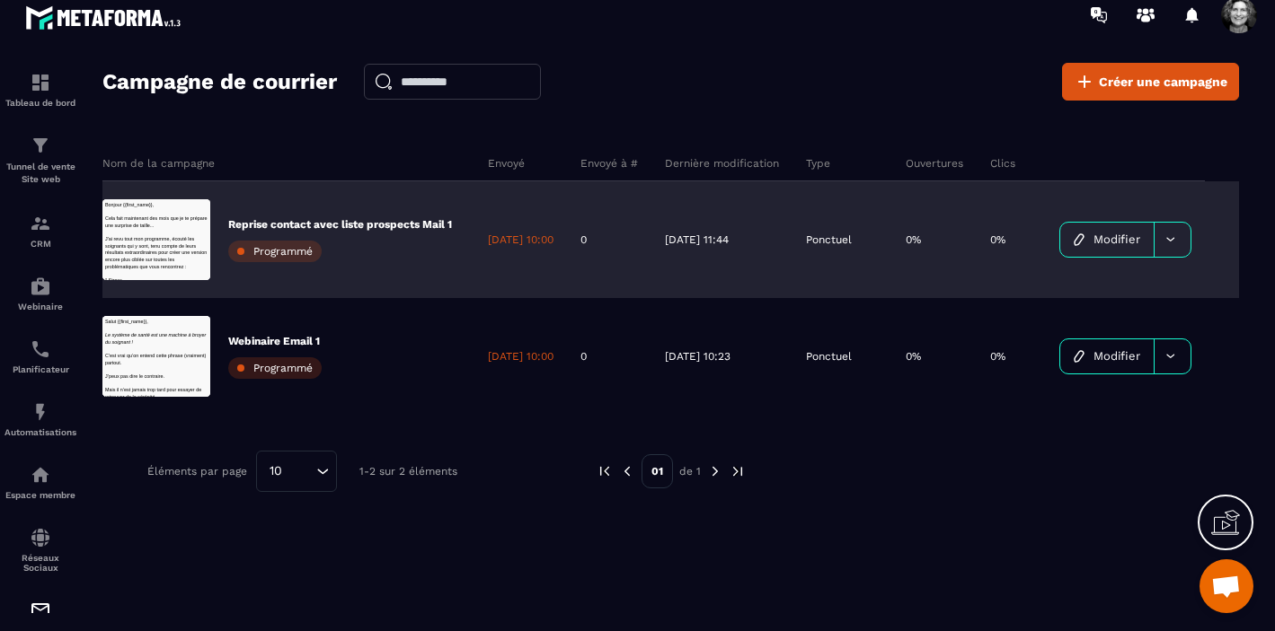
click at [1120, 241] on link "Modifier" at bounding box center [1106, 240] width 93 height 34
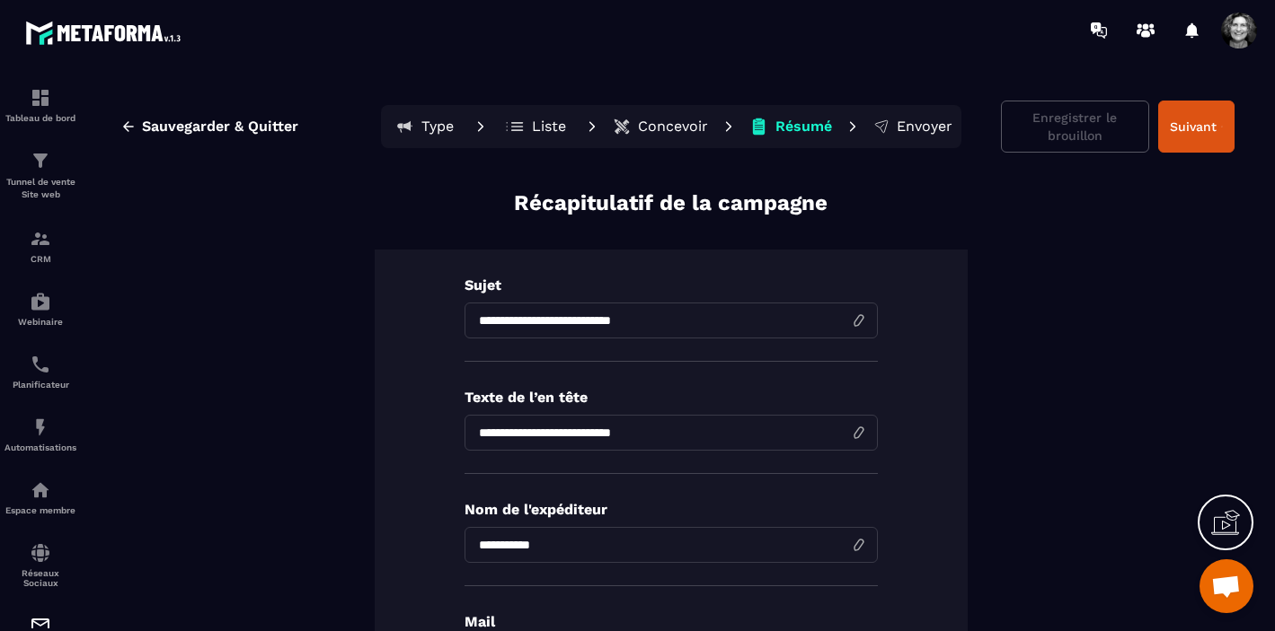
click at [679, 127] on p "Concevoir" at bounding box center [673, 127] width 70 height 18
